Goal: Task Accomplishment & Management: Complete application form

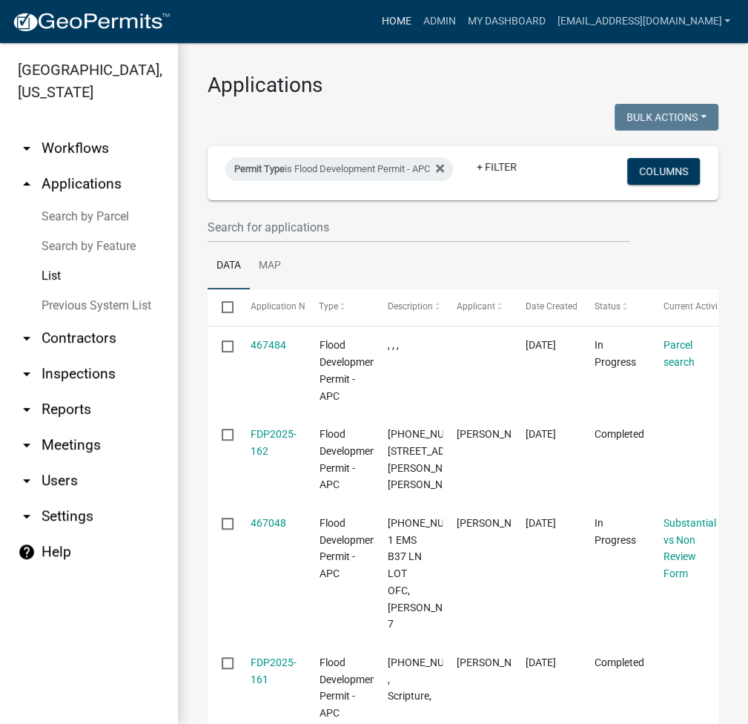
click at [417, 28] on link "Home" at bounding box center [396, 21] width 42 height 28
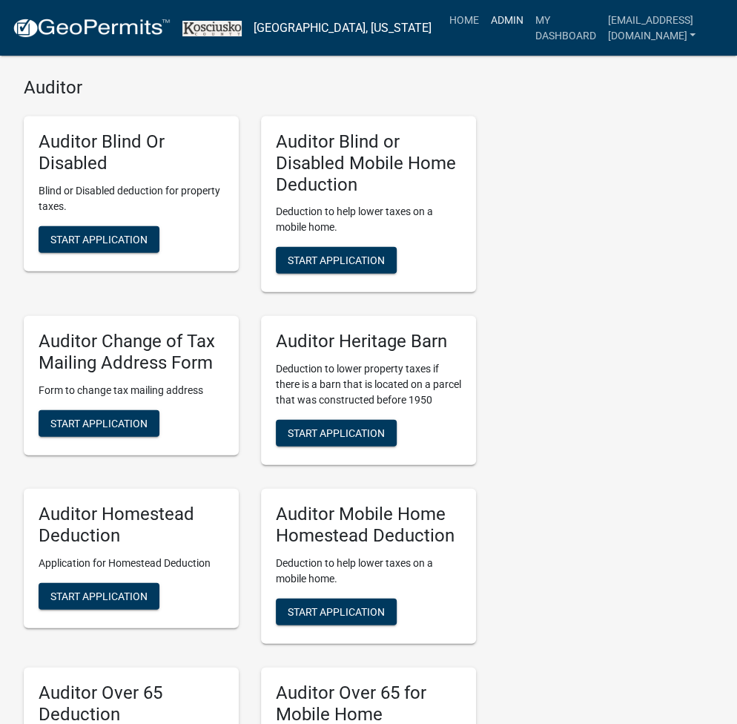
scroll to position [3645, 0]
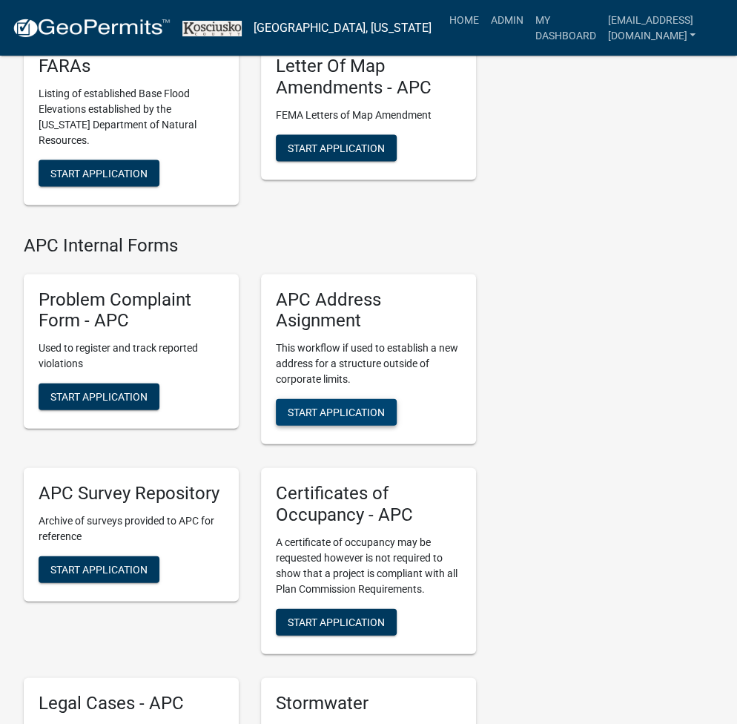
click at [331, 406] on span "Start Application" at bounding box center [336, 412] width 97 height 12
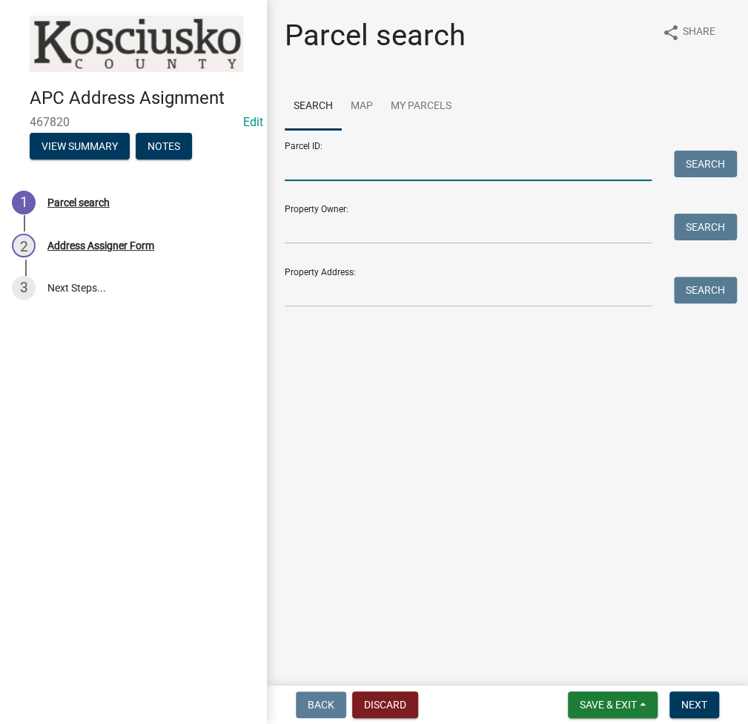
click at [329, 172] on input "Parcel ID:" at bounding box center [468, 166] width 367 height 30
paste input "[PHONE_NUMBER].B"
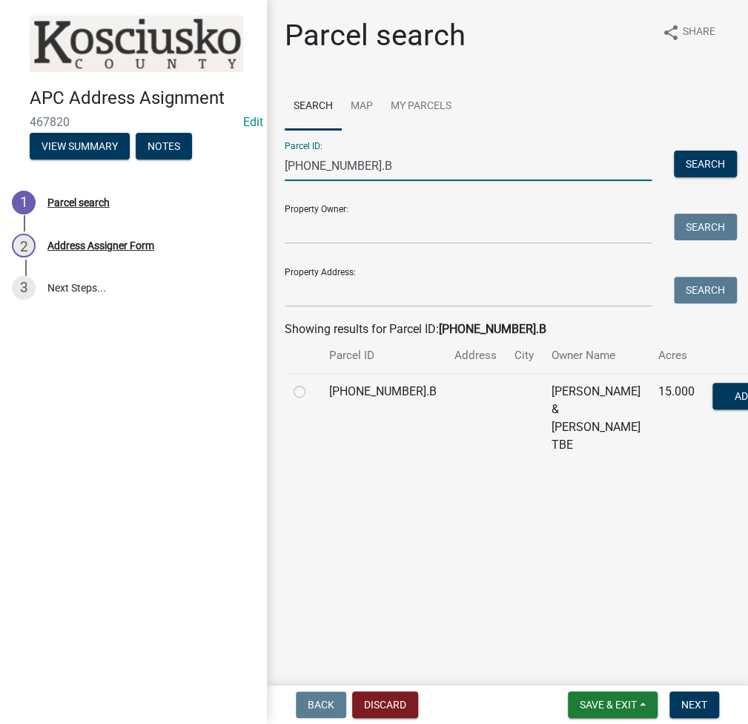
type input "[PHONE_NUMBER].B"
click at [312, 383] on label at bounding box center [312, 383] width 0 height 0
click at [312, 392] on input "radio" at bounding box center [317, 388] width 10 height 10
radio input "true"
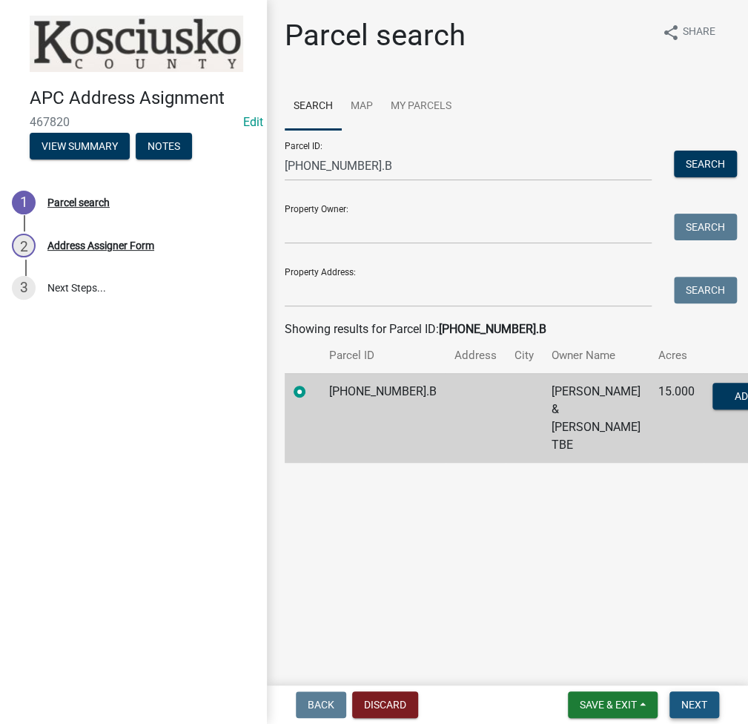
click at [682, 714] on button "Next" at bounding box center [695, 704] width 50 height 27
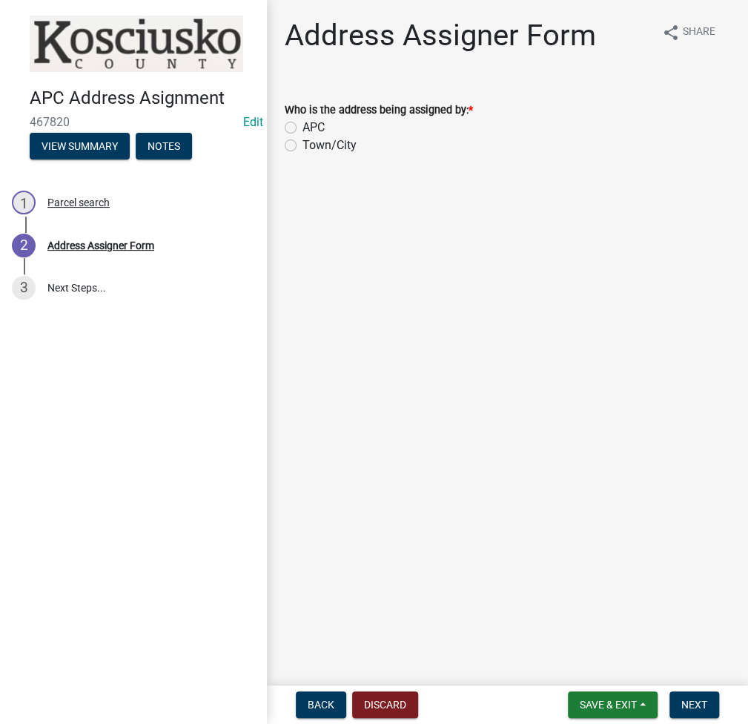
click at [303, 126] on label "APC" at bounding box center [314, 128] width 22 height 18
click at [303, 126] on input "APC" at bounding box center [308, 124] width 10 height 10
radio input "true"
click at [685, 703] on span "Next" at bounding box center [695, 705] width 26 height 12
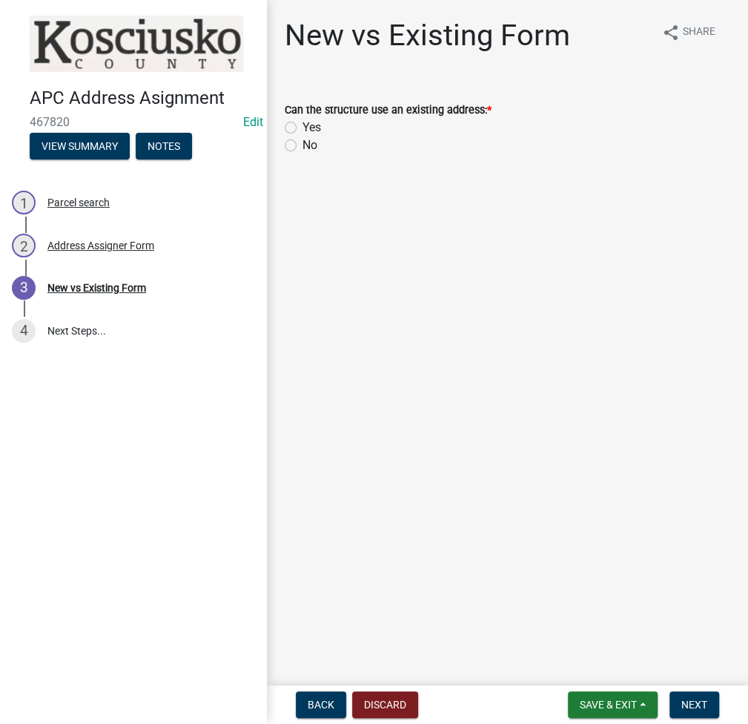
click at [303, 148] on label "No" at bounding box center [310, 145] width 15 height 18
click at [303, 146] on input "No" at bounding box center [308, 141] width 10 height 10
radio input "true"
click at [696, 699] on span "Next" at bounding box center [695, 705] width 26 height 12
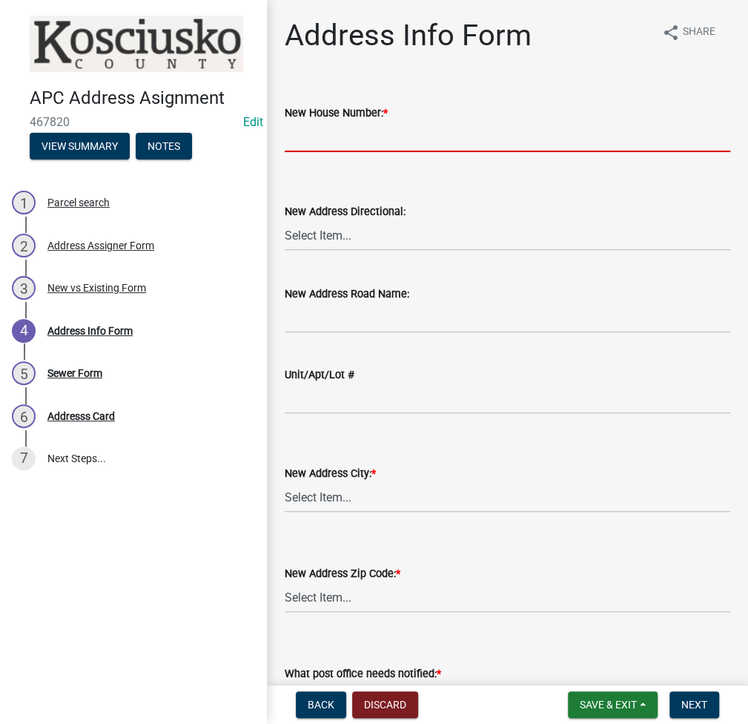
click at [318, 148] on input "New House Number: *" at bounding box center [508, 137] width 446 height 30
type input "3230"
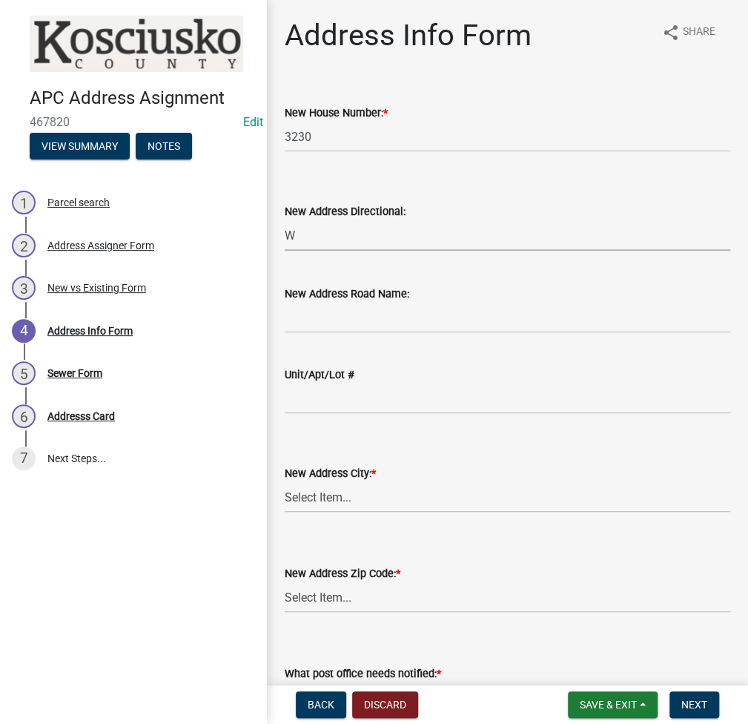
select select "7be83b82-95f0-4d2a-9561-53976055fc4b"
type input "150 S"
select select "ddfc2f93-22be-47c5-adbb-e11b6b687896"
select select "e48653ed-8a46-41d9-8ccf-4f924998a8f9"
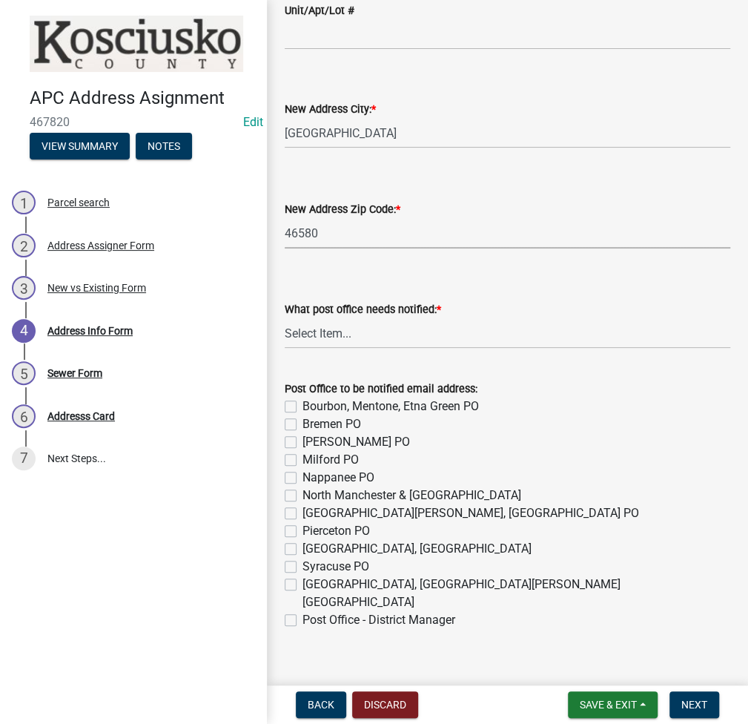
scroll to position [366, 0]
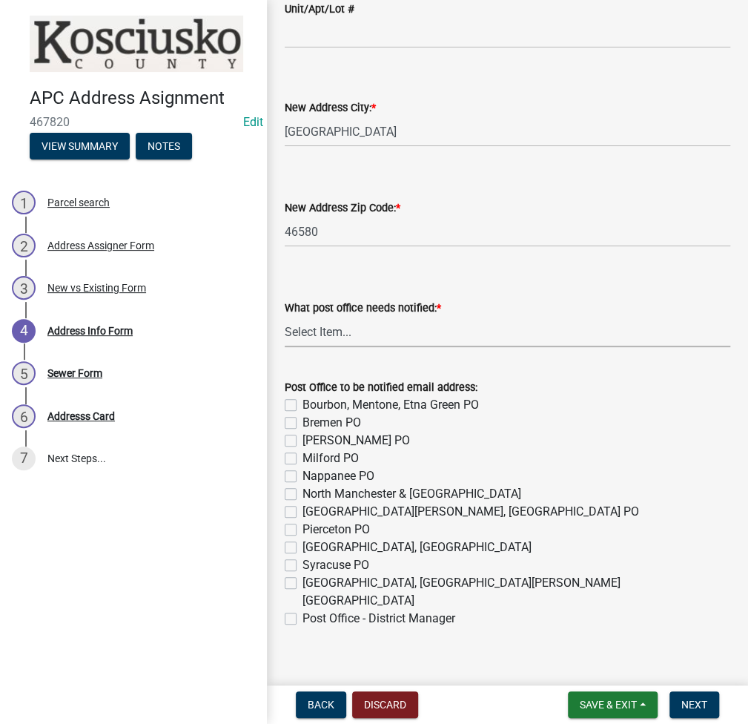
click at [337, 330] on select "Select Item... None Bourbon Bremen Cromwell Mentone Milford Nappanee North Manc…" at bounding box center [508, 332] width 446 height 30
click at [285, 317] on select "Select Item... None Bourbon Bremen Cromwell Mentone Milford Nappanee North Manc…" at bounding box center [508, 332] width 446 height 30
select select "0563639f-7acd-4a06-be3d-72136ab2d1fc"
click at [303, 579] on label "Warsaw, Claypool, Winona Lake PO" at bounding box center [517, 592] width 428 height 36
click at [303, 579] on input "Warsaw, Claypool, Winona Lake PO" at bounding box center [308, 579] width 10 height 10
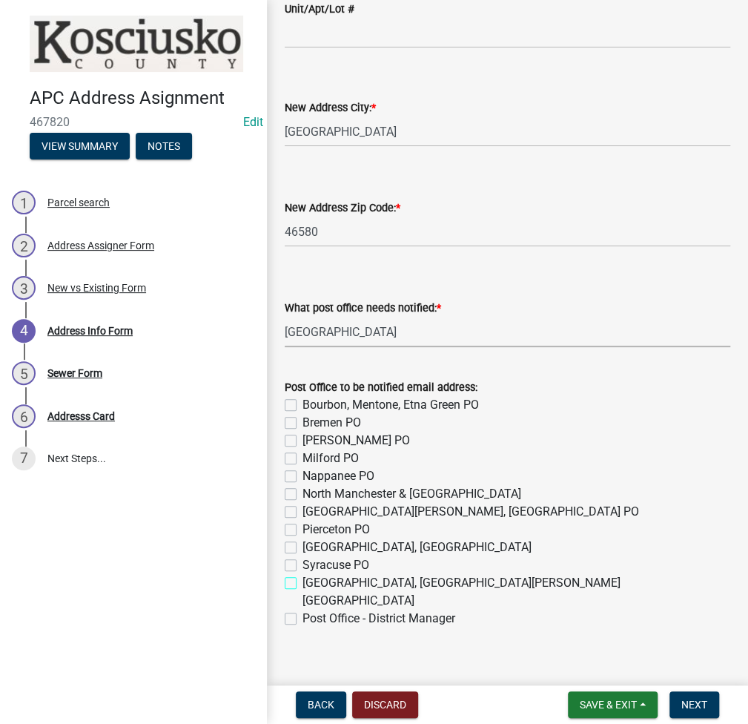
checkbox input "true"
checkbox input "false"
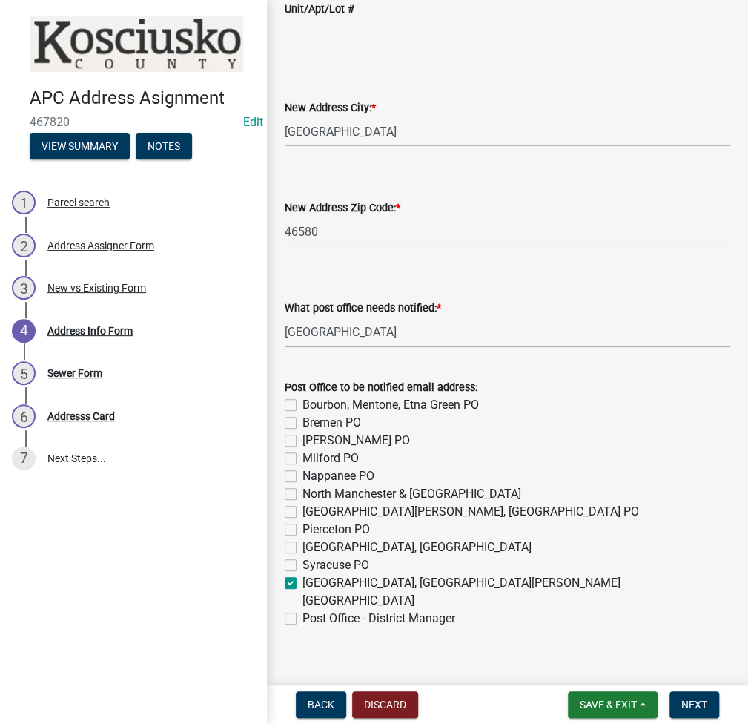
checkbox input "false"
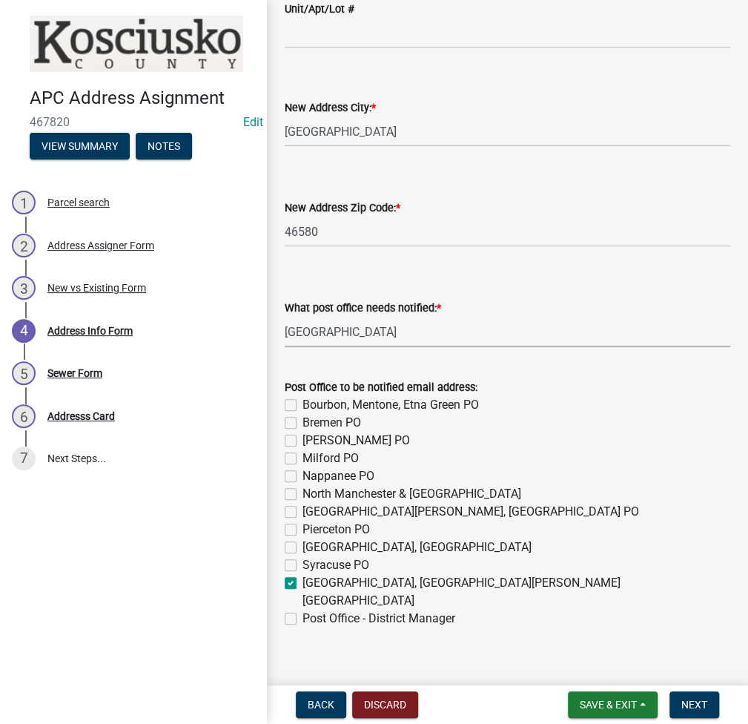
checkbox input "false"
checkbox input "true"
click at [297, 610] on div "Post Office - District Manager" at bounding box center [508, 619] width 446 height 18
click at [303, 610] on label "Post Office - District Manager" at bounding box center [379, 619] width 153 height 18
click at [303, 610] on input "Post Office - District Manager" at bounding box center [308, 615] width 10 height 10
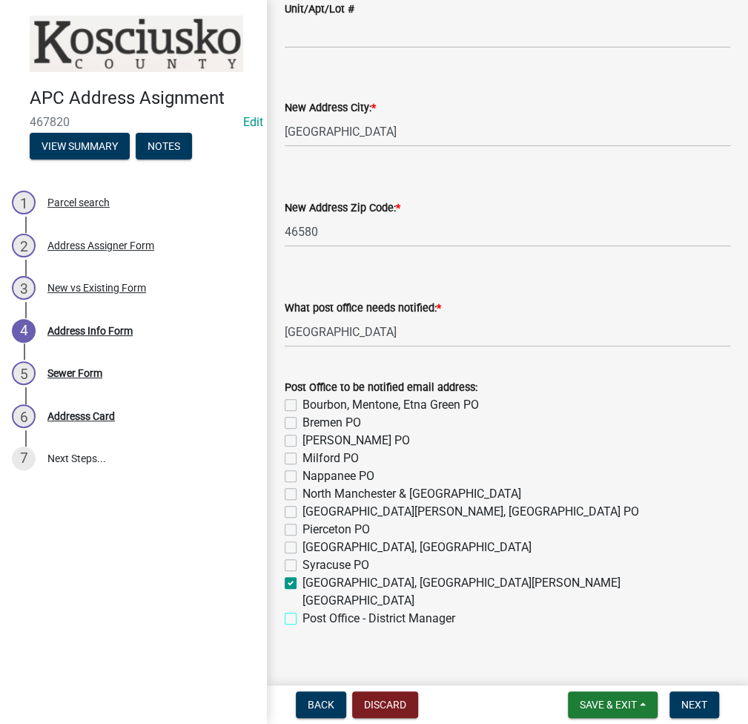
checkbox input "true"
checkbox input "false"
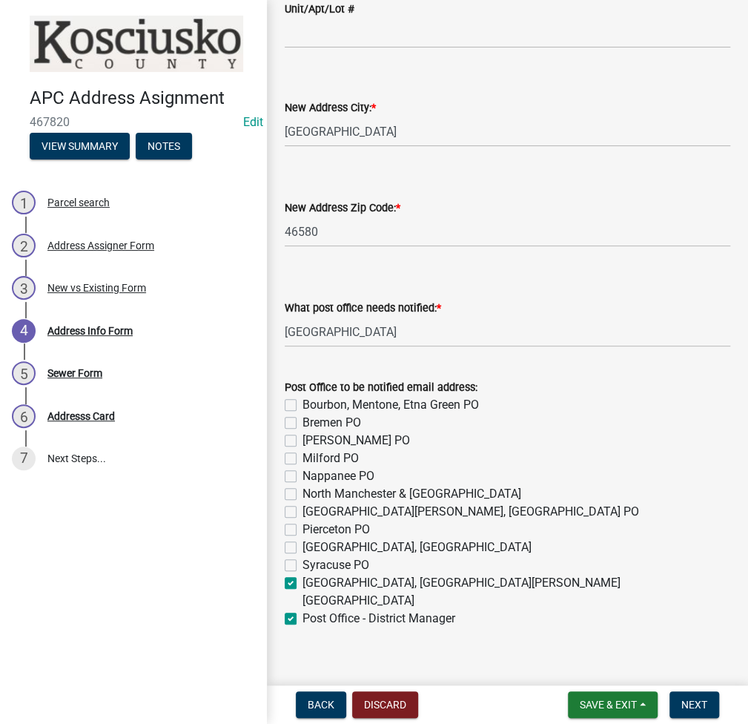
checkbox input "false"
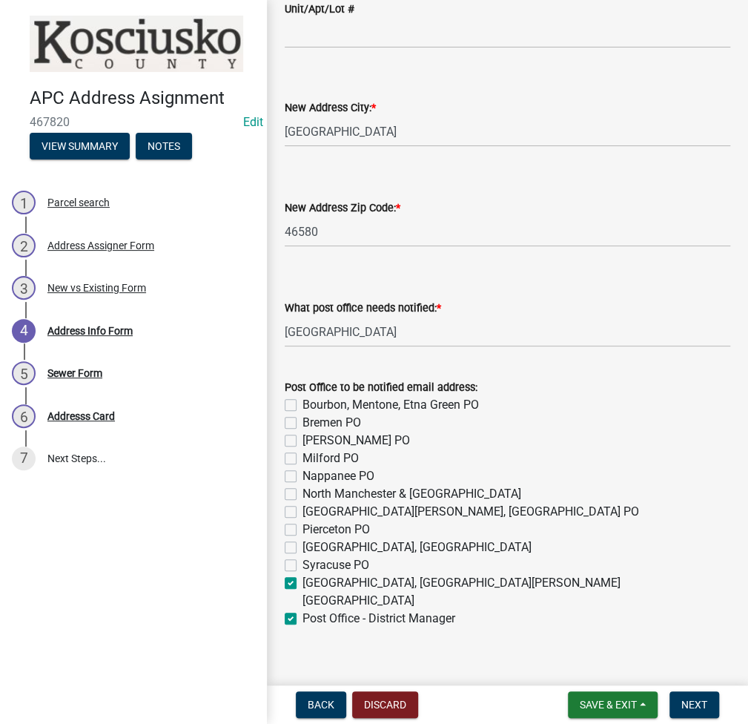
checkbox input "false"
checkbox input "true"
click at [695, 703] on span "Next" at bounding box center [695, 705] width 26 height 12
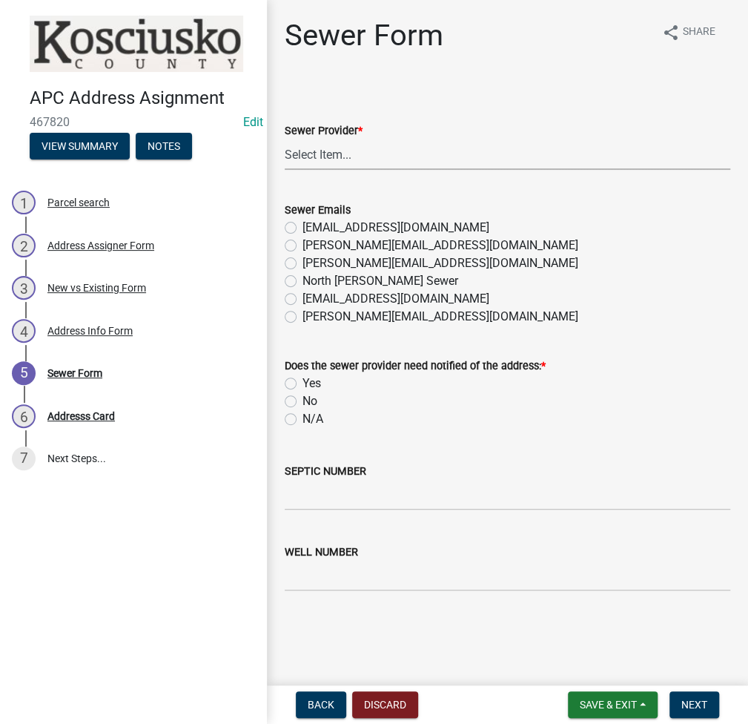
click at [301, 143] on select "Select Item... N/A Turkey Creek City of Warsaw Lakeland Sewer Town of North Web…" at bounding box center [508, 154] width 446 height 30
click at [285, 139] on select "Select Item... N/A Turkey Creek City of Warsaw Lakeland Sewer Town of North Web…" at bounding box center [508, 154] width 446 height 30
select select "523673c0-1176-4203-96db-de6e9efd0509"
click at [303, 421] on label "N/A" at bounding box center [313, 419] width 21 height 18
click at [303, 420] on input "N/A" at bounding box center [308, 415] width 10 height 10
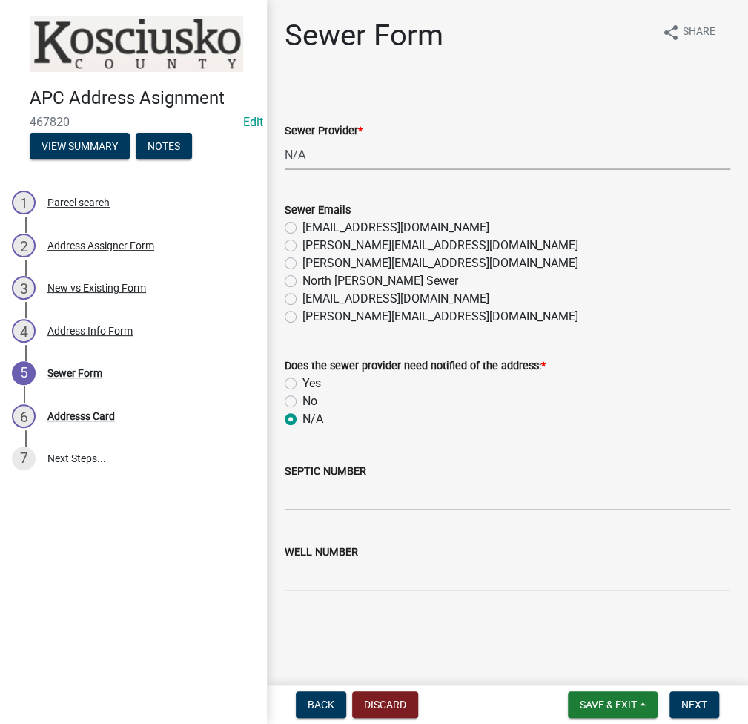
radio input "true"
click at [301, 495] on input "SEPTIC NUMBER" at bounding box center [508, 495] width 446 height 30
type input "21272"
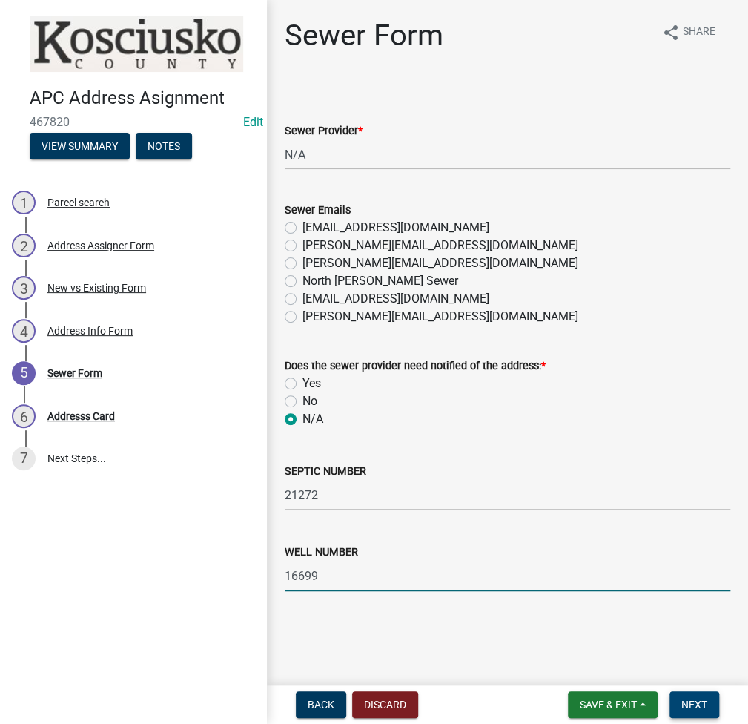
type input "16699"
click at [697, 709] on span "Next" at bounding box center [695, 705] width 26 height 12
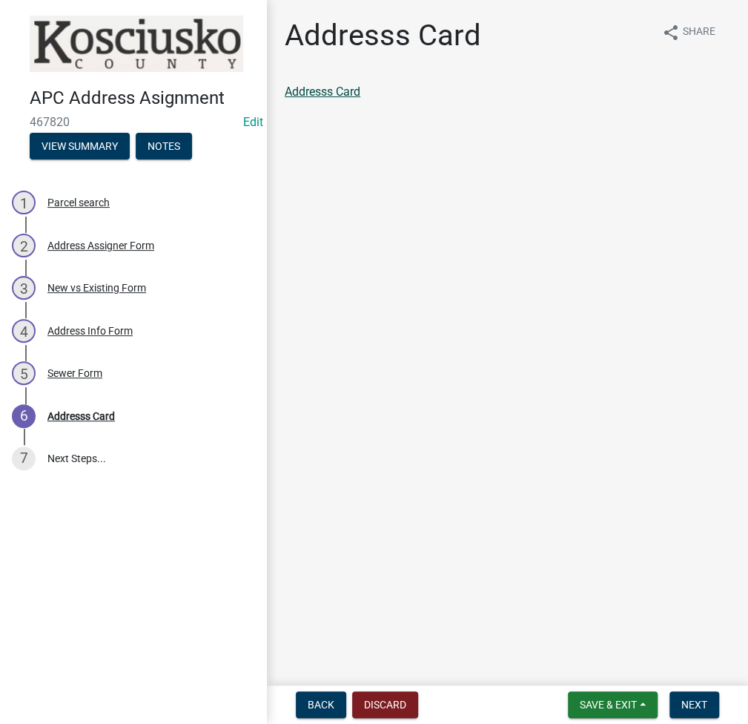
click at [323, 94] on link "Addresss Card" at bounding box center [323, 92] width 76 height 14
click at [691, 702] on span "Next" at bounding box center [695, 705] width 26 height 12
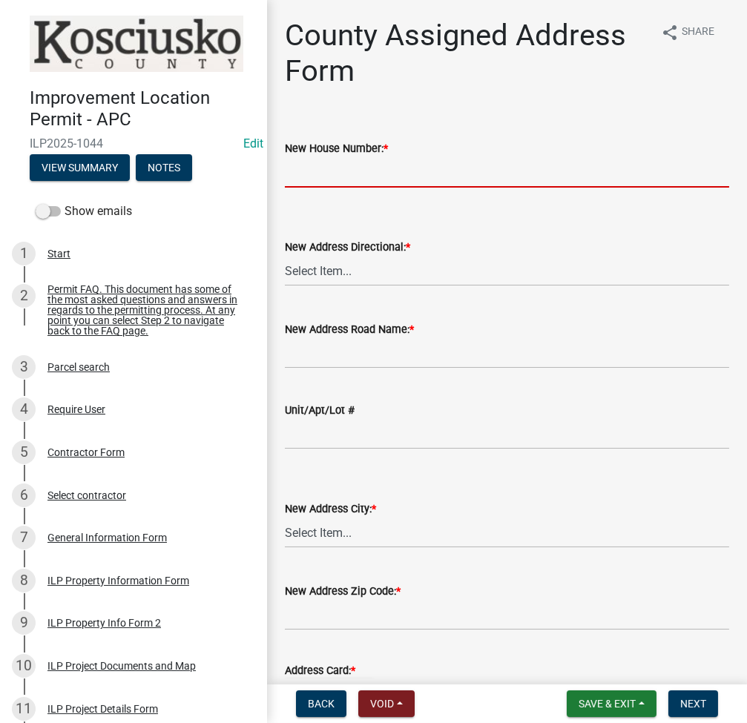
click at [315, 182] on input "New House Number: *" at bounding box center [507, 172] width 444 height 30
type input "3230"
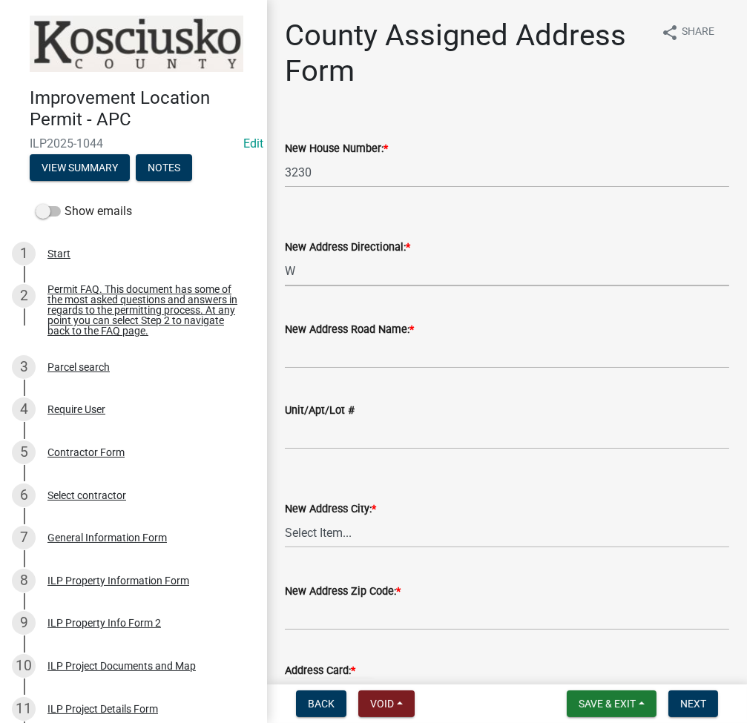
select select "31bc1b1d-d11f-4166-b73b-2a3111089e94"
type input "150 S"
select select "b9c97ed9-41f4-4f2e-80f7-d2436b6d337b"
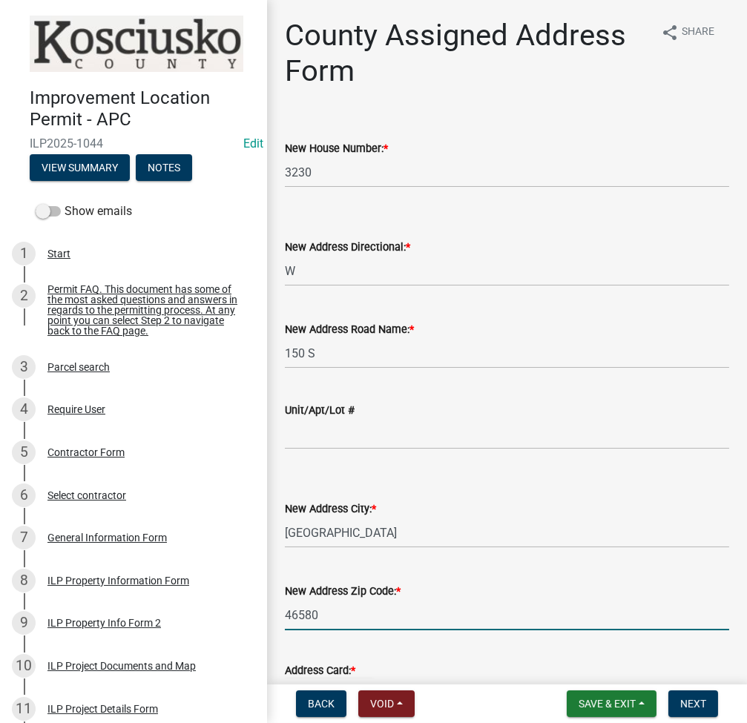
type input "46580"
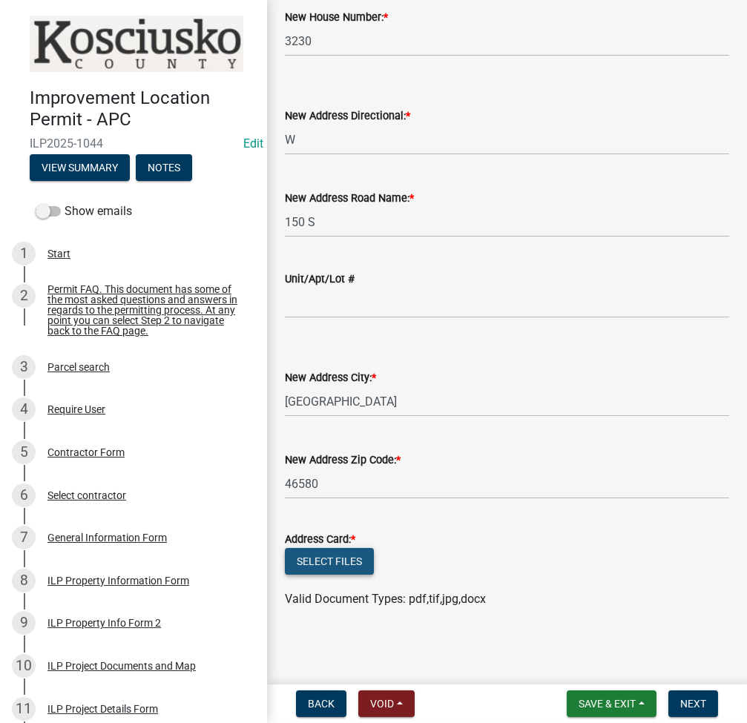
click at [321, 567] on button "Select files" at bounding box center [329, 561] width 89 height 27
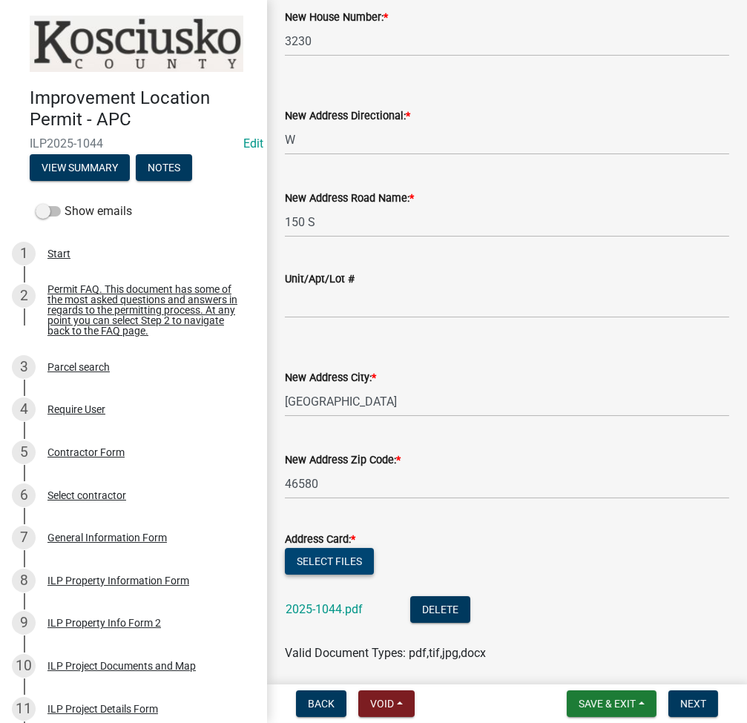
scroll to position [185, 0]
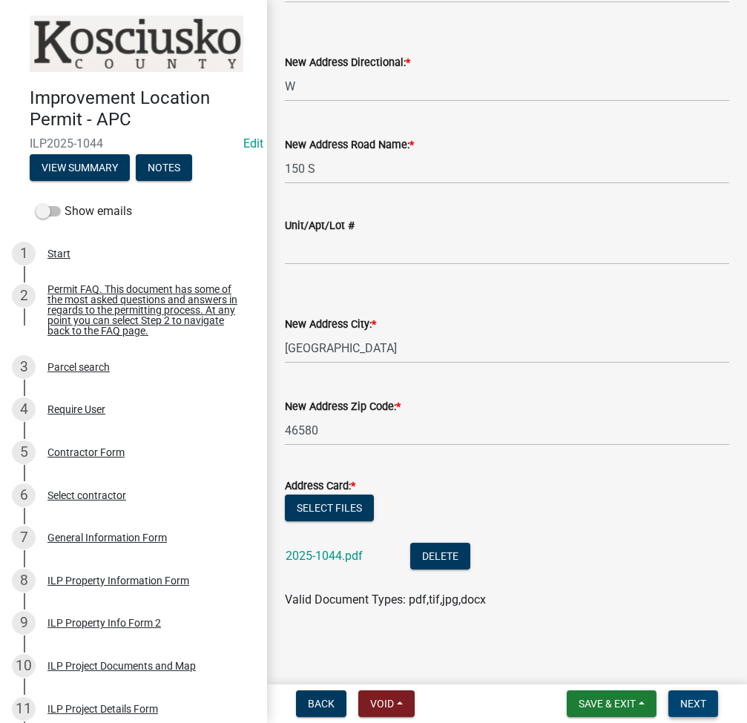
click at [691, 696] on button "Next" at bounding box center [693, 704] width 50 height 27
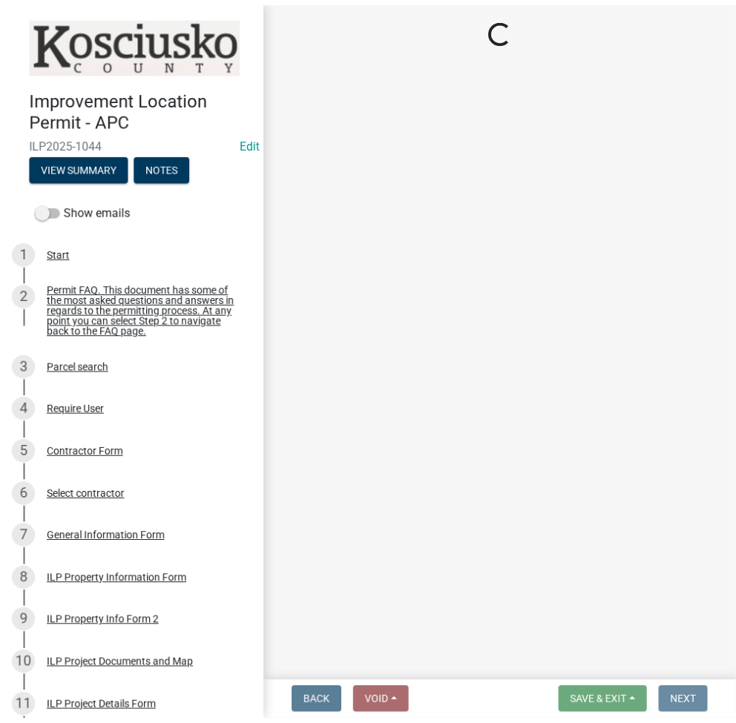
scroll to position [0, 0]
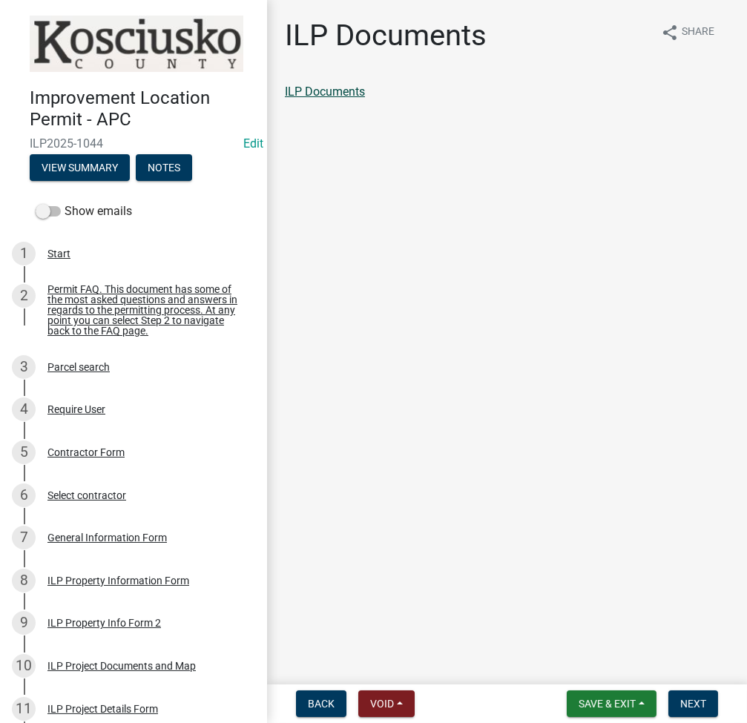
click at [332, 95] on link "ILP Documents" at bounding box center [325, 92] width 80 height 14
click at [702, 696] on button "Next" at bounding box center [693, 704] width 50 height 27
